Goal: Information Seeking & Learning: Compare options

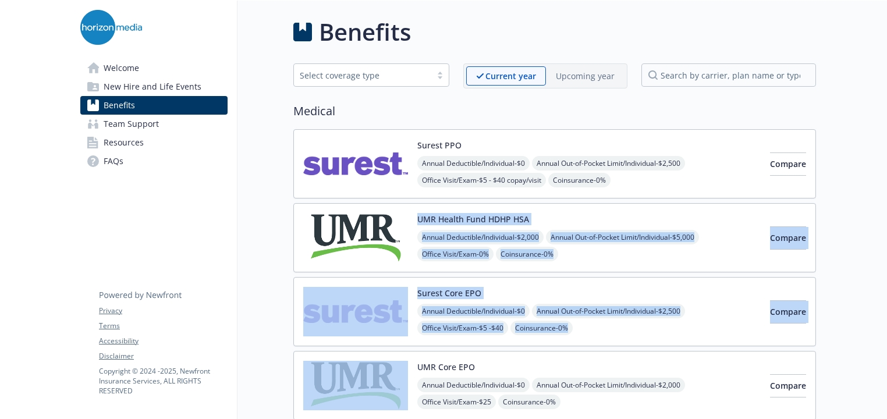
drag, startPoint x: 379, startPoint y: 296, endPoint x: 391, endPoint y: 393, distance: 97.9
click at [390, 393] on div "Surest PPO Annual Deductible/Individual - $0 Annual Out-of-Pocket Limit/Individ…" at bounding box center [554, 274] width 523 height 291
